Goal: Task Accomplishment & Management: Manage account settings

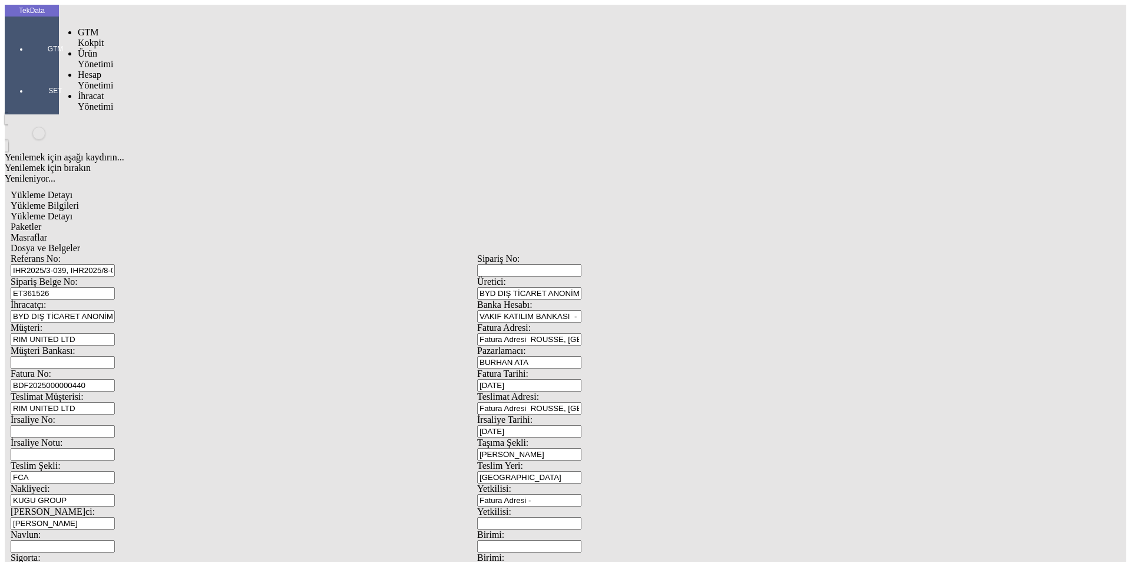
click at [28, 65] on div at bounding box center [55, 65] width 54 height 0
click at [88, 91] on span "İhracat Yönetimi" at bounding box center [95, 101] width 35 height 21
click at [180, 111] on span "Yüklemeler" at bounding box center [202, 116] width 45 height 10
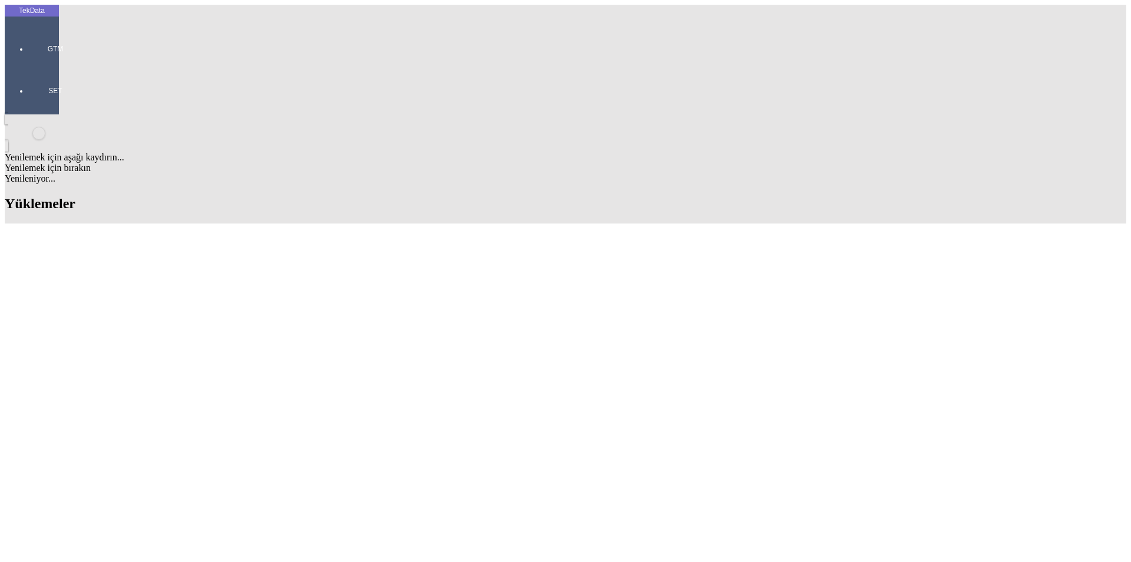
scroll to position [825, 0]
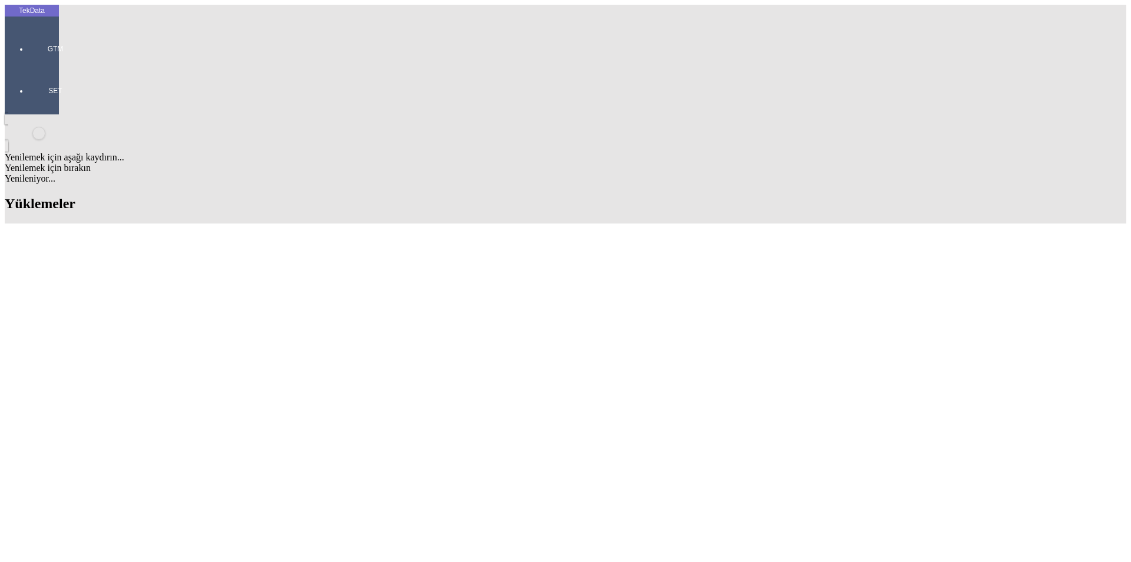
scroll to position [1163, 0]
drag, startPoint x: 511, startPoint y: 365, endPoint x: 564, endPoint y: 369, distance: 53.7
copy td "BDF2025000000440"
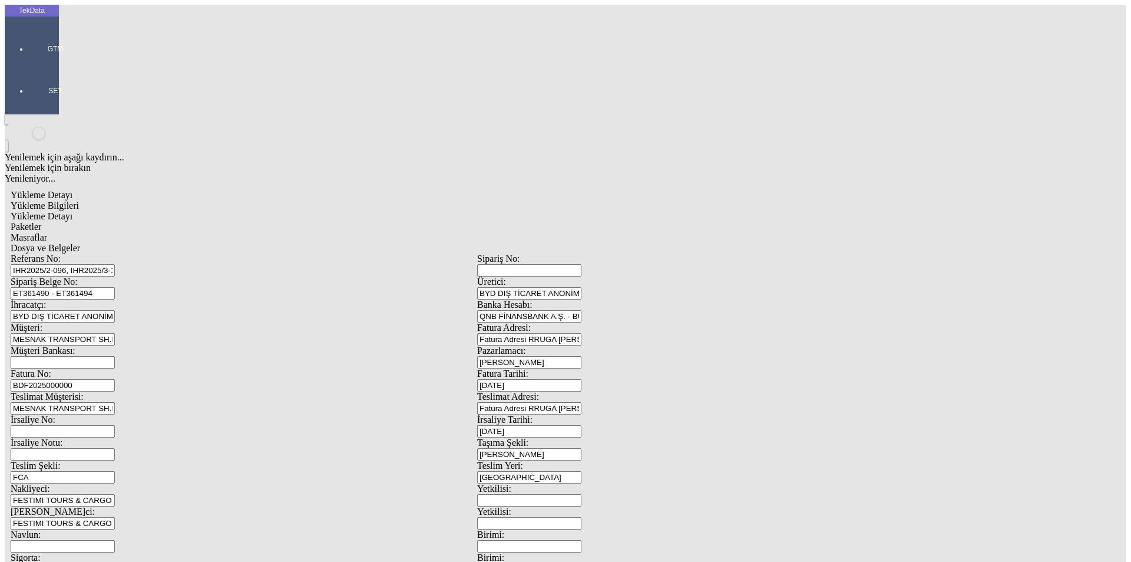
click at [115, 379] on input "BDF2025000000" at bounding box center [63, 385] width 104 height 12
drag, startPoint x: 1048, startPoint y: 442, endPoint x: 85, endPoint y: 197, distance: 992.8
click at [85, 368] on div "Fatura No: BDF2025000000" at bounding box center [244, 379] width 467 height 23
paste input "440"
type input "BDF2025000000441"
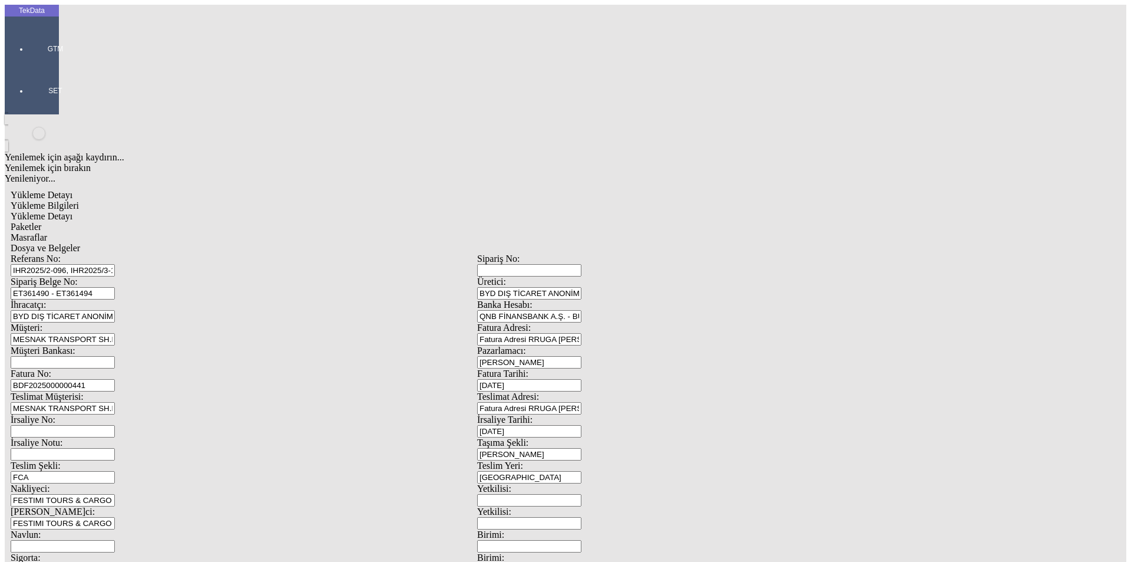
scroll to position [101, 0]
click at [72, 211] on span "Yükleme Detayı" at bounding box center [42, 216] width 62 height 10
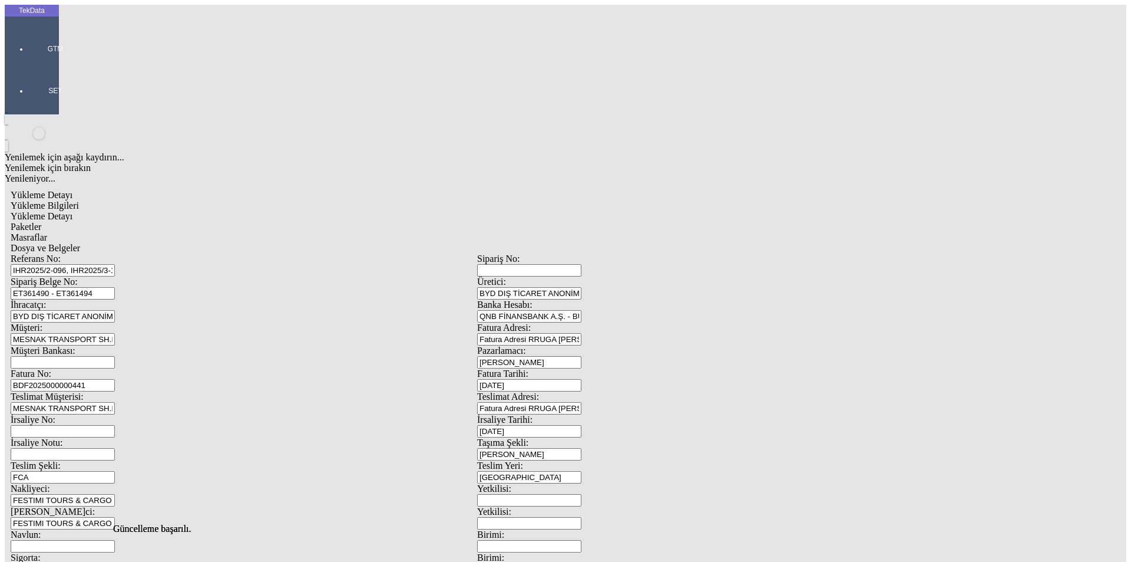
click at [255, 222] on div "Paketler" at bounding box center [477, 227] width 933 height 11
click at [72, 211] on span "Yükleme Detayı" at bounding box center [42, 216] width 62 height 10
drag, startPoint x: 47, startPoint y: 193, endPoint x: 34, endPoint y: 195, distance: 13.2
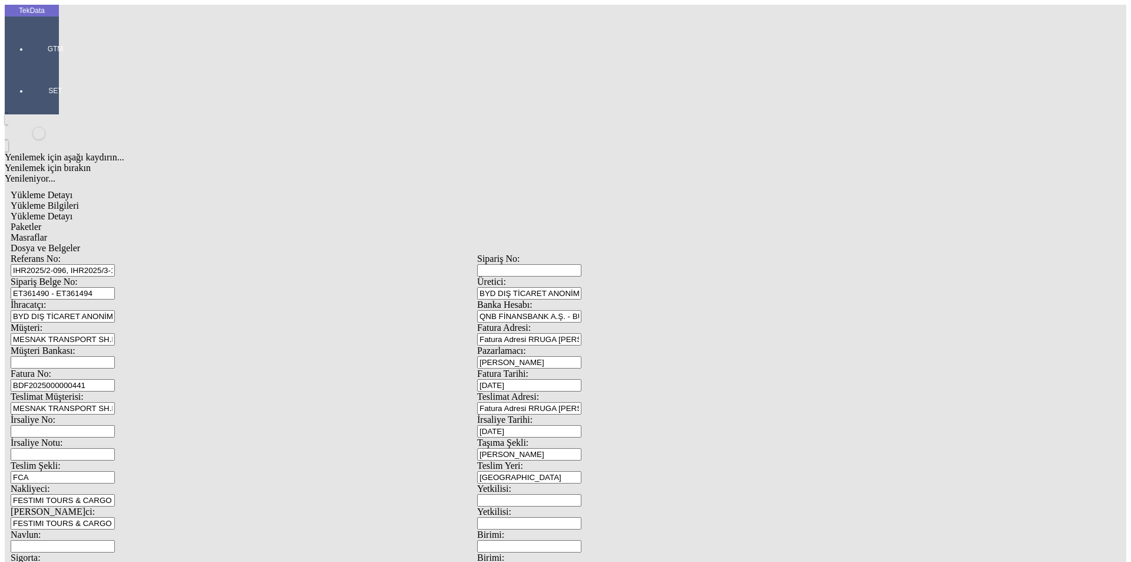
type input "2.26"
drag, startPoint x: 163, startPoint y: 212, endPoint x: 81, endPoint y: 213, distance: 81.9
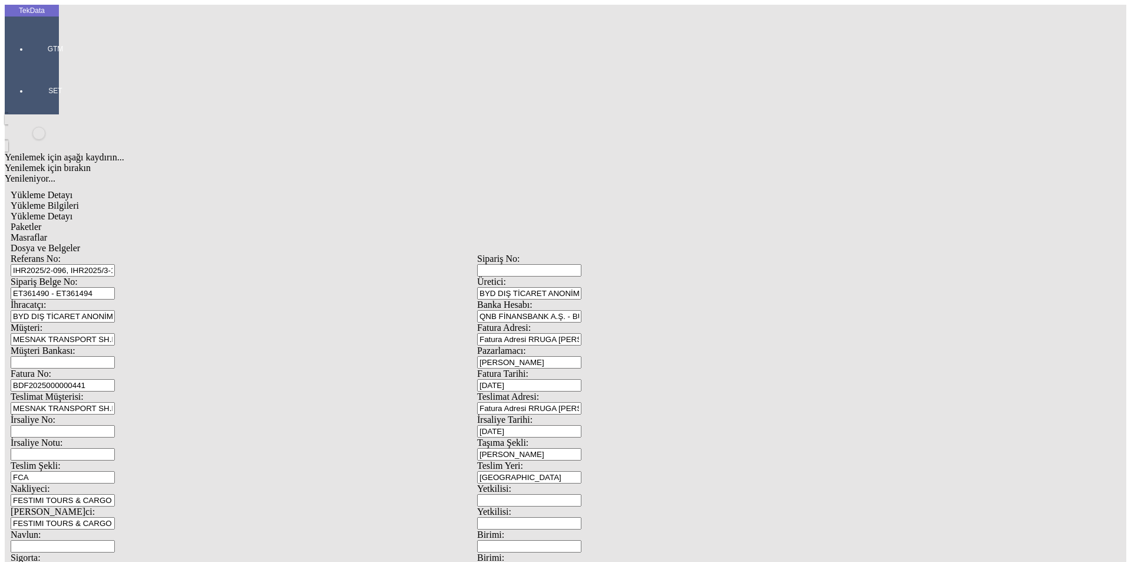
type input "1.53"
drag, startPoint x: 150, startPoint y: 232, endPoint x: 103, endPoint y: 231, distance: 46.6
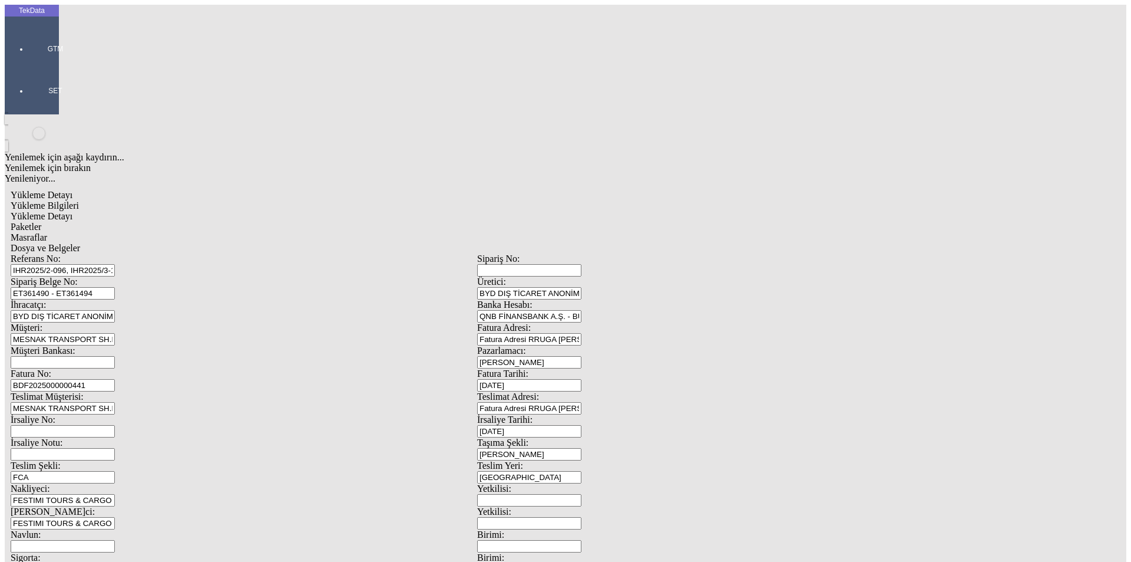
type input "1.32"
drag, startPoint x: 168, startPoint y: 249, endPoint x: 53, endPoint y: 243, distance: 115.1
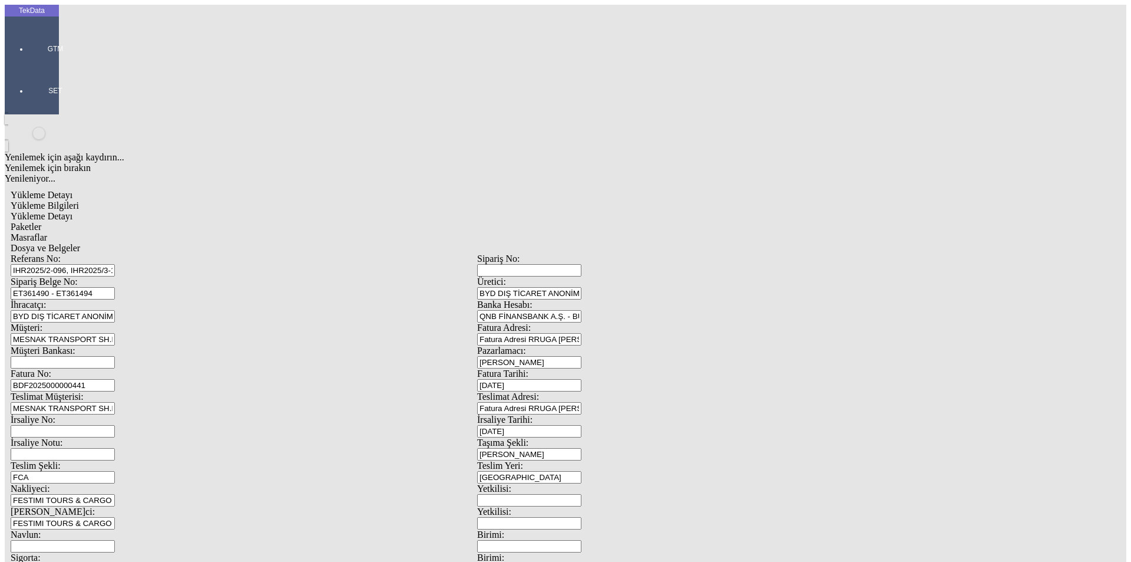
type input "1.96"
click at [250, 222] on div "Paketler" at bounding box center [477, 227] width 933 height 11
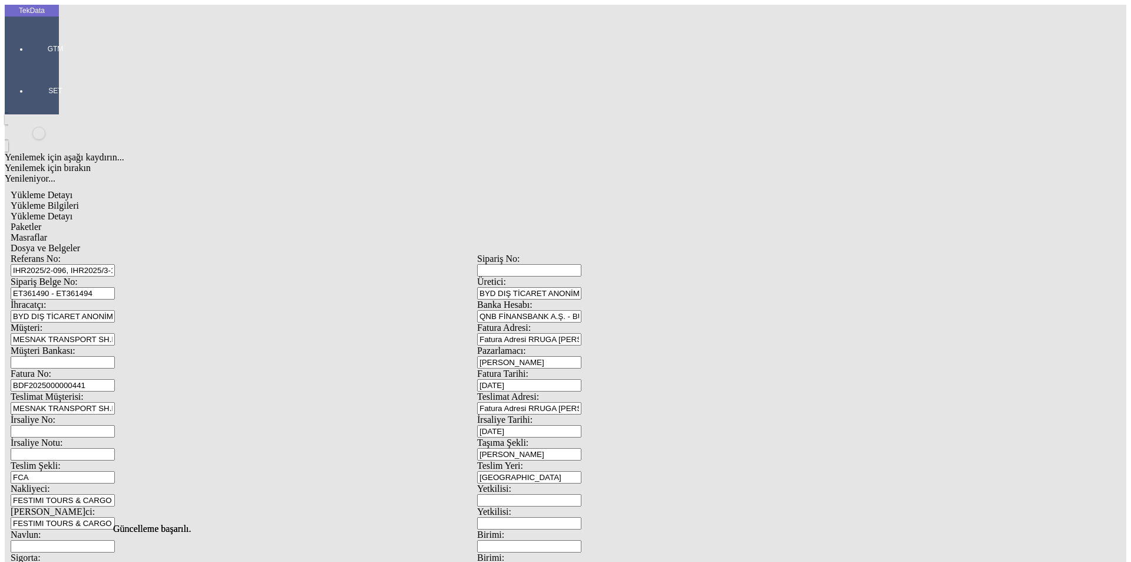
click at [47, 232] on span "Masraflar" at bounding box center [29, 237] width 37 height 10
click at [80, 243] on span "Dosya ve Belgeler" at bounding box center [46, 248] width 70 height 10
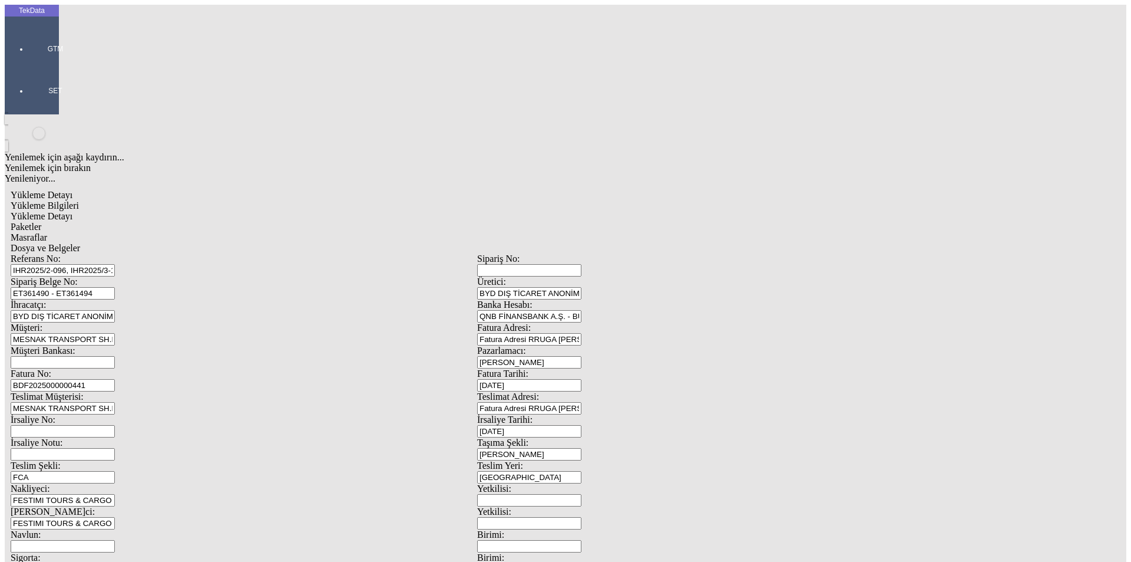
click at [80, 243] on span "Dosya ve Belgeler" at bounding box center [46, 248] width 70 height 10
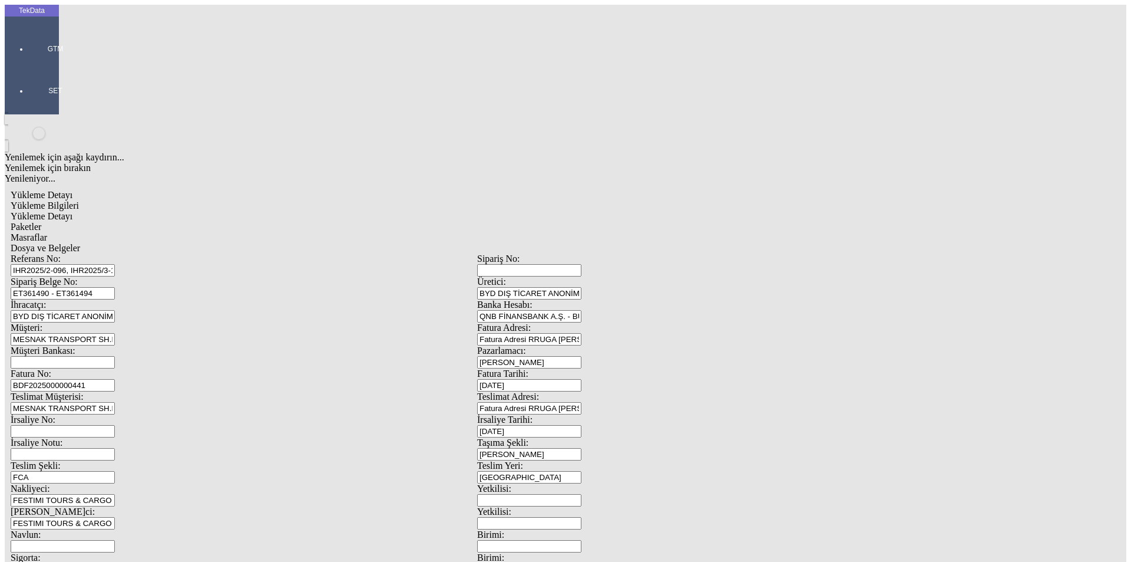
click at [79, 200] on span "Yükleme Bilgileri" at bounding box center [45, 205] width 68 height 10
drag, startPoint x: 238, startPoint y: 107, endPoint x: 17, endPoint y: 113, distance: 221.0
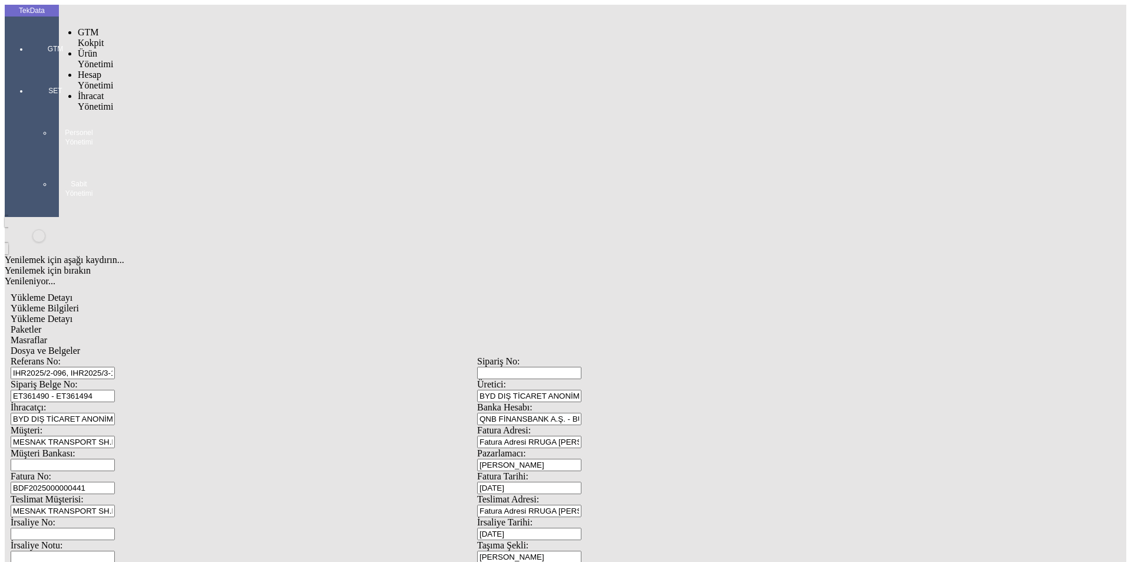
click at [28, 65] on div at bounding box center [55, 65] width 54 height 0
drag, startPoint x: 72, startPoint y: 66, endPoint x: 79, endPoint y: 66, distance: 7.1
click at [78, 91] on span "İhracat Yönetimi" at bounding box center [95, 101] width 35 height 21
click at [180, 111] on span "Yüklemeler" at bounding box center [202, 116] width 45 height 10
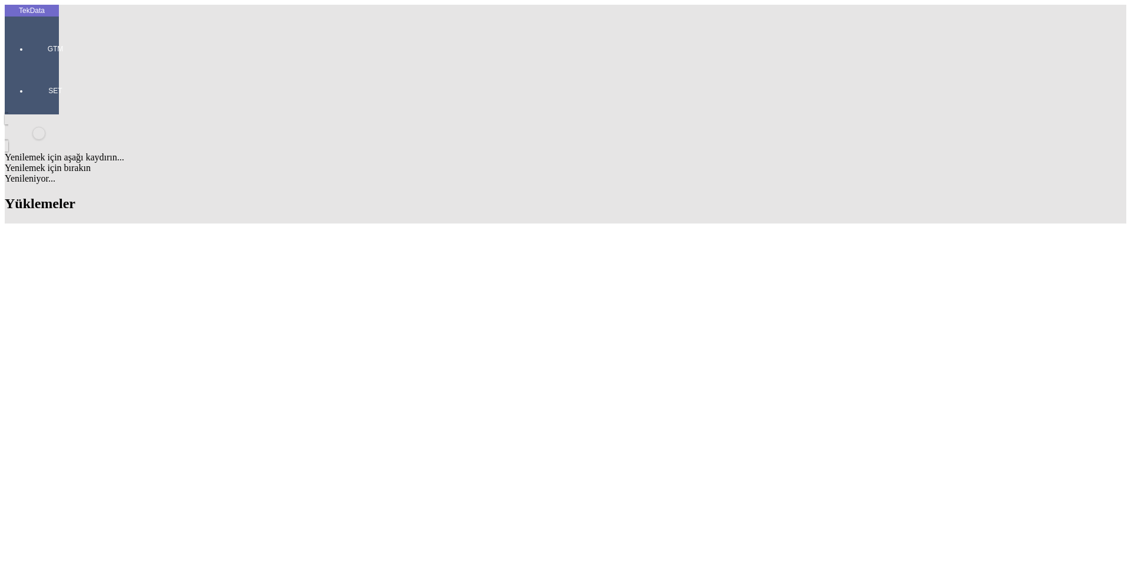
scroll to position [1163, 0]
